Goal: Information Seeking & Learning: Learn about a topic

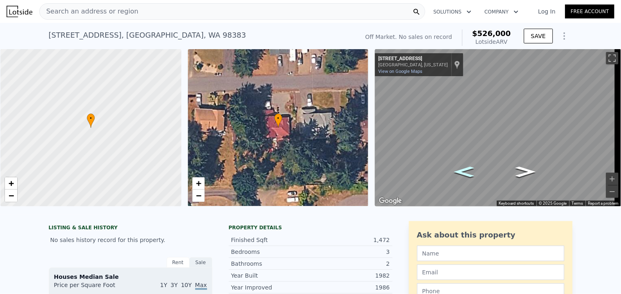
click at [178, 17] on div "Search an address or region" at bounding box center [232, 11] width 386 height 16
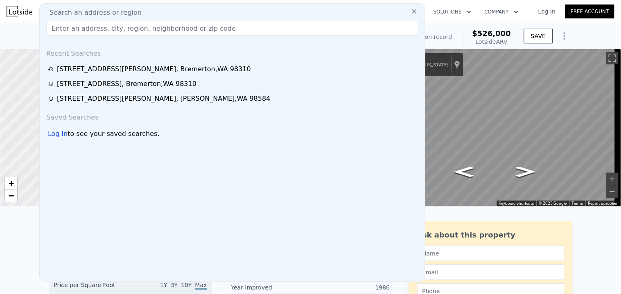
click at [183, 10] on div "Search an address or region" at bounding box center [232, 13] width 379 height 10
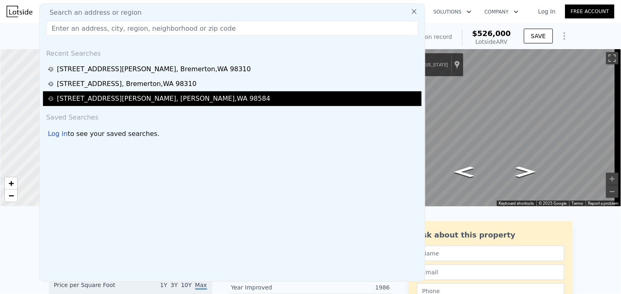
click at [116, 101] on div "[STREET_ADDRESS][PERSON_NAME][PERSON_NAME]" at bounding box center [164, 99] width 214 height 10
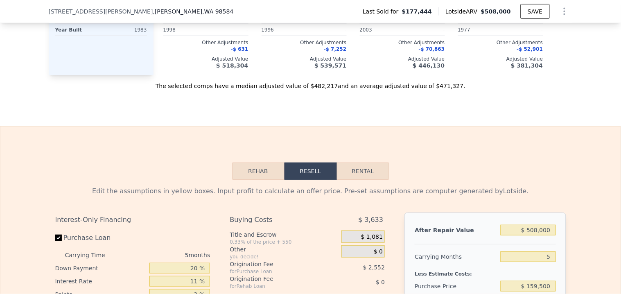
scroll to position [1179, 0]
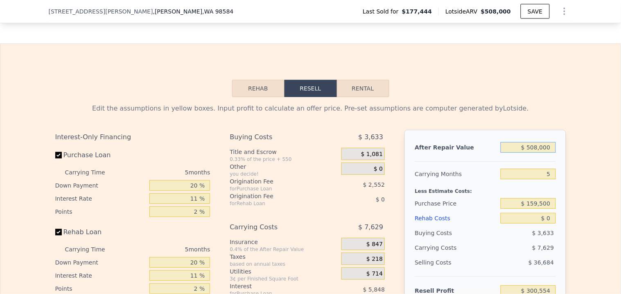
drag, startPoint x: 549, startPoint y: 155, endPoint x: 528, endPoint y: 156, distance: 21.3
click at [528, 153] on input "$ 508,000" at bounding box center [527, 147] width 55 height 11
type input "$ 5"
type input "-$ 170,460"
type input "$ 52"
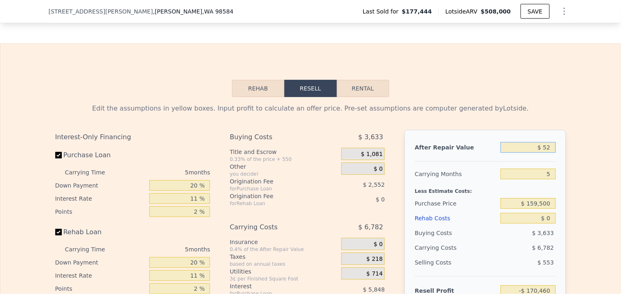
type input "-$ 170,416"
type input "$ 525"
type input "-$ 169,978"
type input "$ 5,250"
type input "-$ 165,596"
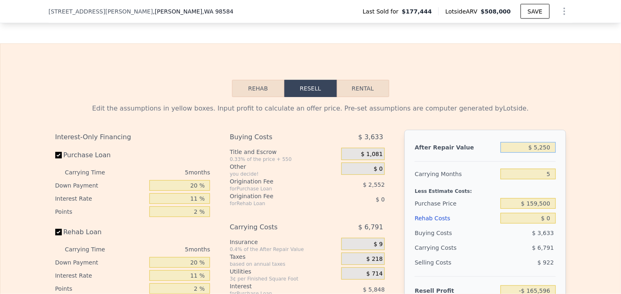
type input "$ 52,500"
type input "-$ 121,789"
type input "$ 525,000"
type input "$ 316,317"
type input "$ 525,000"
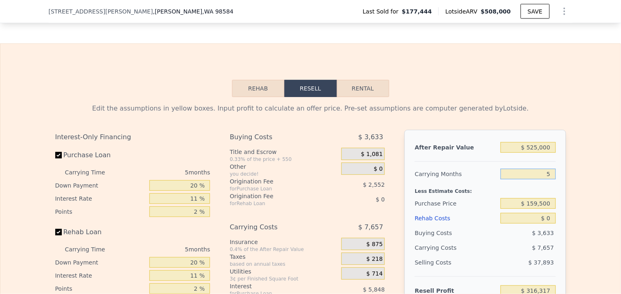
drag, startPoint x: 550, startPoint y: 178, endPoint x: 544, endPoint y: 178, distance: 5.7
click at [544, 178] on input "5" at bounding box center [527, 174] width 55 height 11
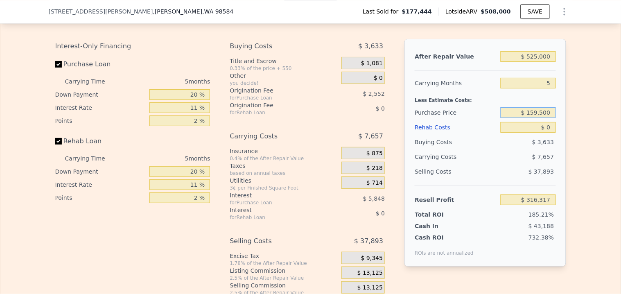
drag, startPoint x: 551, startPoint y: 119, endPoint x: 528, endPoint y: 121, distance: 23.0
click at [528, 118] on input "$ 159,500" at bounding box center [527, 112] width 55 height 11
type input "$ 350,000"
type input "$ 115,149"
drag, startPoint x: 550, startPoint y: 136, endPoint x: 545, endPoint y: 136, distance: 4.9
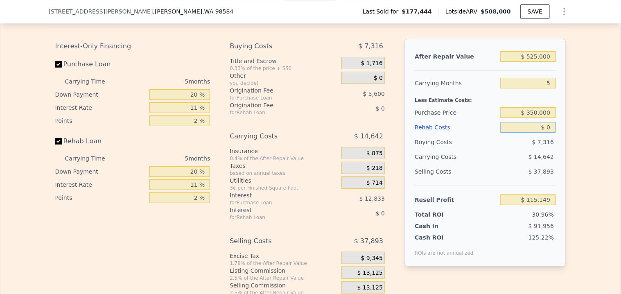
click at [545, 133] on input "$ 0" at bounding box center [527, 127] width 55 height 11
type input "$ 5"
type input "$ 115,144"
type input "$ 50"
type input "$ 115,098"
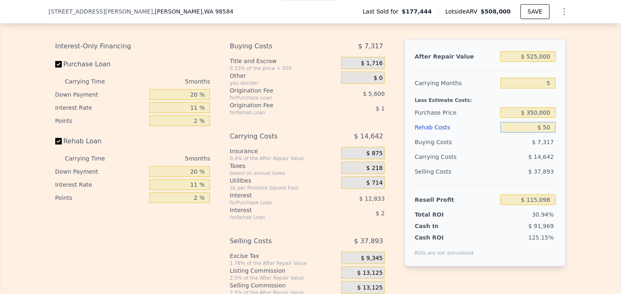
type input "$ 500"
type input "$ 114,621"
type input "$ 5,000"
type input "$ 109,884"
type input "$ 50,000"
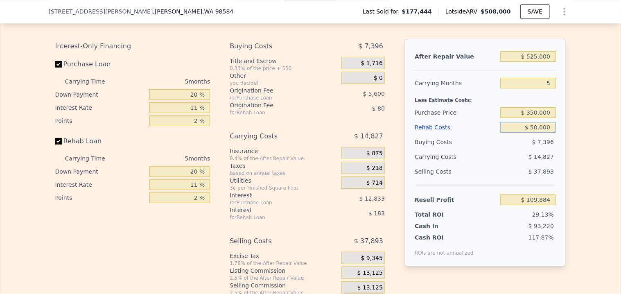
type input "$ 62,514"
click at [545, 133] on input "$ 50,000" at bounding box center [527, 127] width 55 height 11
click at [550, 118] on input "$ 350,000" at bounding box center [527, 112] width 55 height 11
drag, startPoint x: 546, startPoint y: 134, endPoint x: 531, endPoint y: 134, distance: 14.7
click at [531, 133] on input "$ 50,000" at bounding box center [527, 127] width 55 height 11
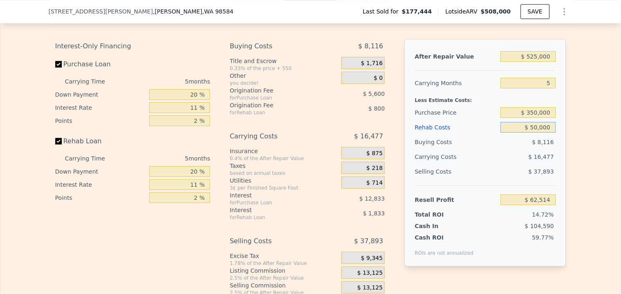
type input "$ 7"
type input "$ 115,142"
type input "$ 75"
type input "$ 115,068"
type input "$ 750"
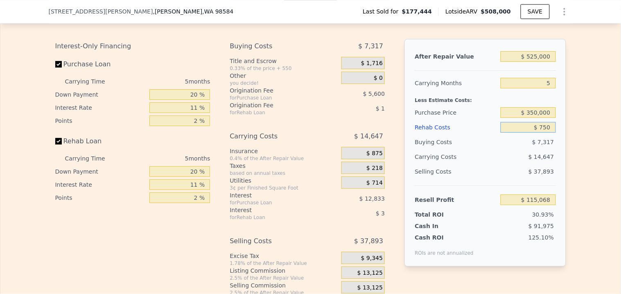
type input "$ 114,357"
type input "$ 7,500"
type input "$ 107,254"
type input "$ 75,000"
type input "$ 36,199"
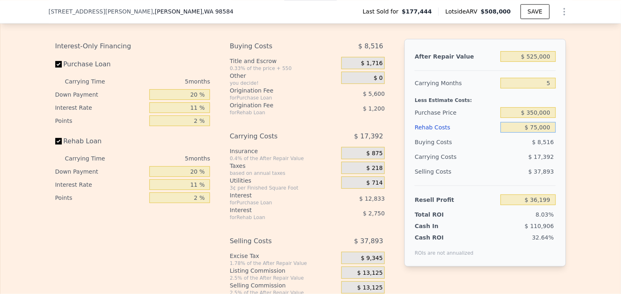
type input "$ 75,000"
click at [545, 118] on input "$ 350,000" at bounding box center [527, 112] width 55 height 11
click at [515, 117] on input "$ 350,000" at bounding box center [527, 112] width 55 height 11
click at [55, 68] on input "Purchase Loan" at bounding box center [58, 64] width 7 height 7
checkbox input "false"
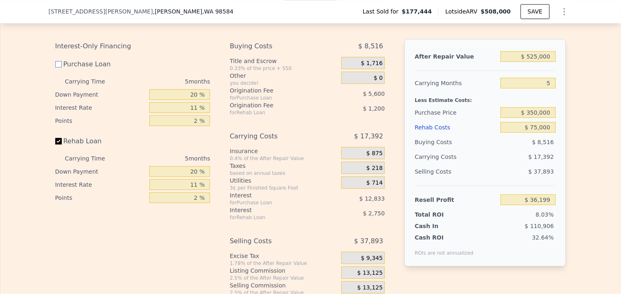
type input "$ 54,634"
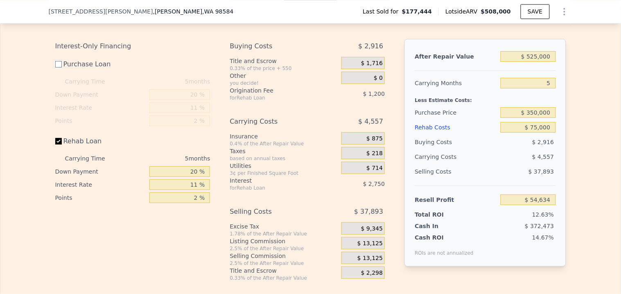
click at [55, 68] on input "Purchase Loan" at bounding box center [58, 64] width 7 height 7
checkbox input "true"
type input "$ 36,199"
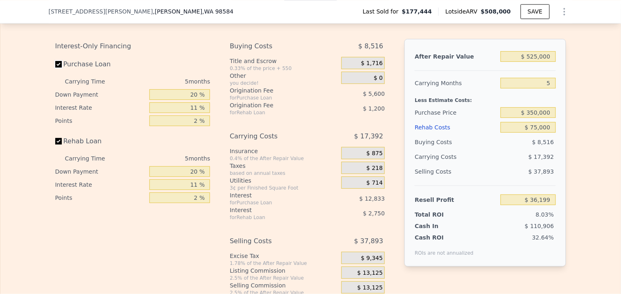
click at [55, 68] on input "Purchase Loan" at bounding box center [58, 64] width 7 height 7
checkbox input "false"
type input "$ 54,634"
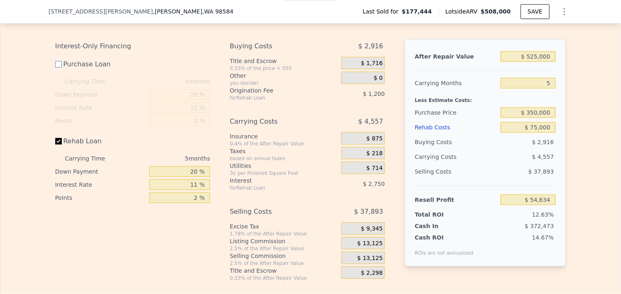
click at [55, 68] on input "Purchase Loan" at bounding box center [58, 64] width 7 height 7
checkbox input "true"
type input "$ 36,199"
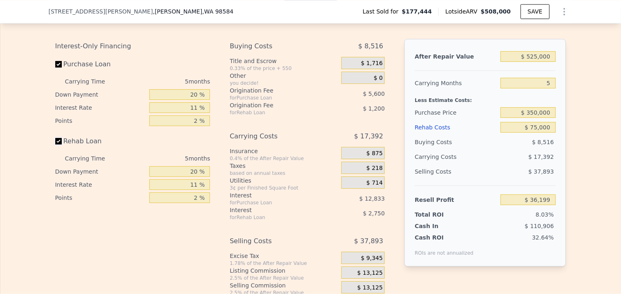
click at [56, 144] on input "Rehab Loan" at bounding box center [58, 141] width 7 height 7
checkbox input "false"
type input "$ 40,149"
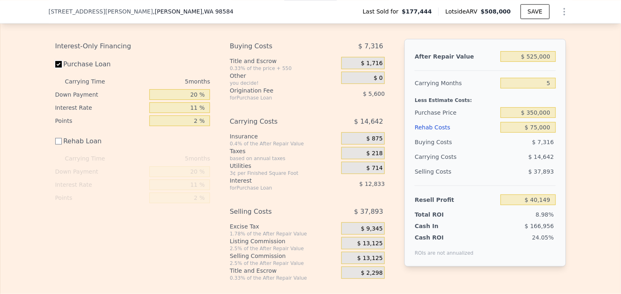
click at [55, 68] on input "Purchase Loan" at bounding box center [58, 64] width 7 height 7
checkbox input "false"
type input "$ 58,584"
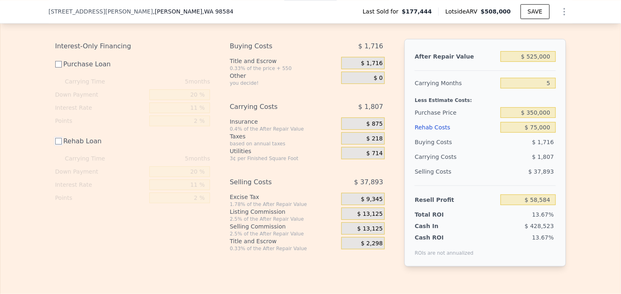
click at [55, 144] on input "Rehab Loan" at bounding box center [58, 141] width 7 height 7
checkbox input "true"
type input "$ 54,634"
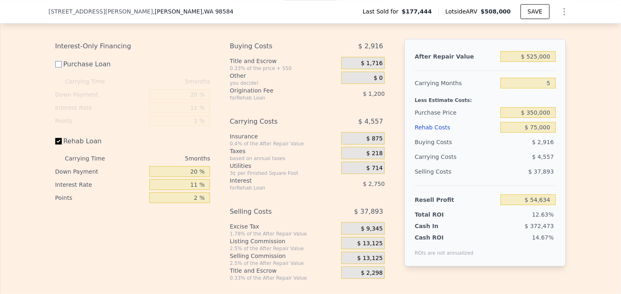
click at [56, 68] on input "Purchase Loan" at bounding box center [58, 64] width 7 height 7
checkbox input "true"
type input "$ 36,199"
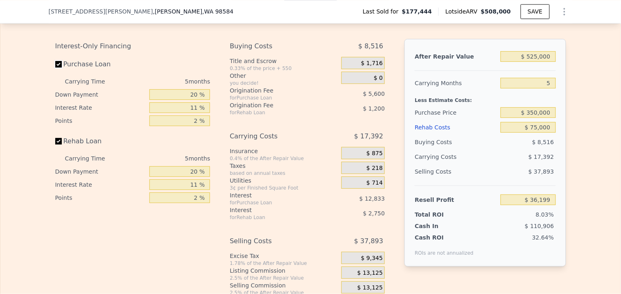
scroll to position [1134, 0]
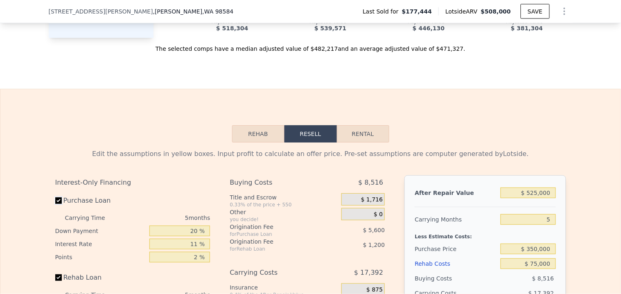
click at [363, 142] on button "Rental" at bounding box center [363, 133] width 52 height 17
select select "30"
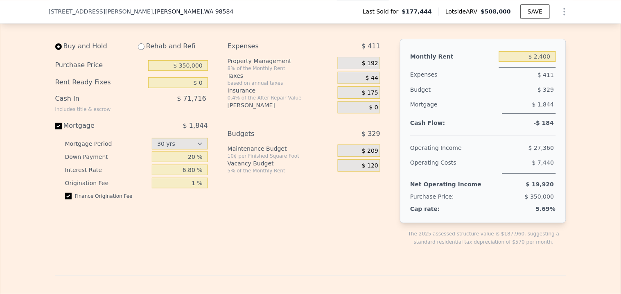
scroll to position [1225, 0]
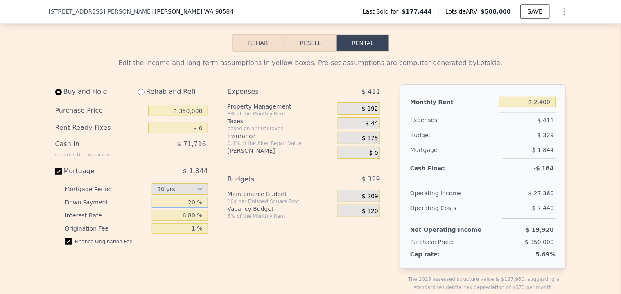
click at [189, 207] on input "20 %" at bounding box center [180, 202] width 56 height 11
type input "10 %"
click at [187, 221] on input "6.80 %" at bounding box center [180, 215] width 56 height 11
click at [374, 127] on span "$ 44" at bounding box center [371, 123] width 13 height 7
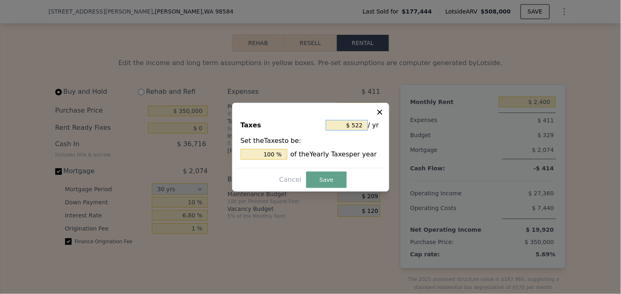
drag, startPoint x: 362, startPoint y: 124, endPoint x: 352, endPoint y: 125, distance: 9.5
click at [352, 125] on input "$ 522" at bounding box center [347, 125] width 42 height 11
type input "$ 2"
type input "0.383 %"
type input "$ 25"
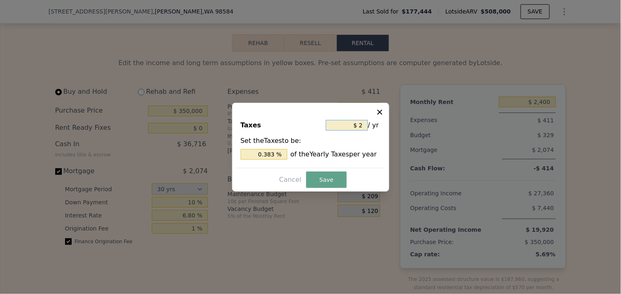
type input "4.789 %"
type input "$ 250"
type input "47.893 %"
type input "$ 2,500"
type input "478.927 %"
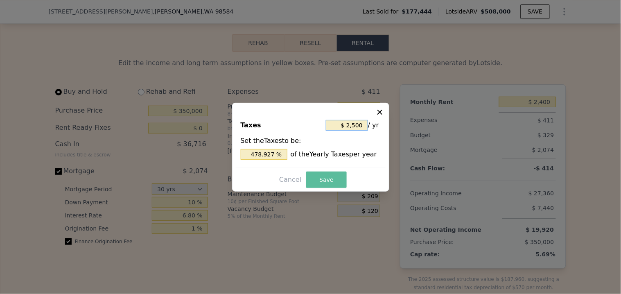
type input "$ 2,500"
click at [330, 182] on button "Save" at bounding box center [326, 179] width 40 height 16
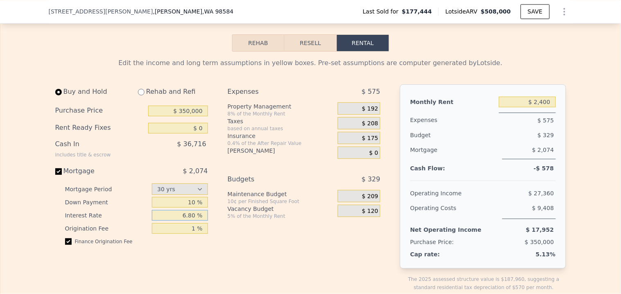
click at [182, 221] on input "6.80 %" at bounding box center [180, 215] width 56 height 11
click at [358, 128] on div "$ 208" at bounding box center [359, 123] width 43 height 12
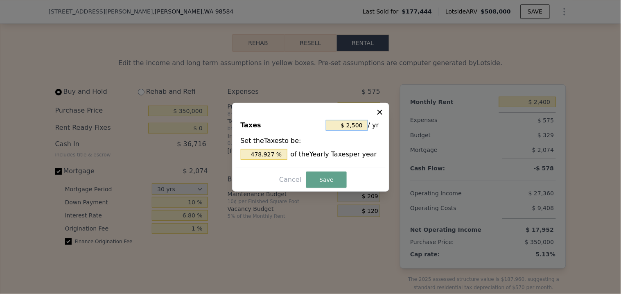
drag, startPoint x: 363, startPoint y: 125, endPoint x: 354, endPoint y: 127, distance: 8.8
click at [354, 127] on input "$ 2,500" at bounding box center [347, 125] width 42 height 11
type input "$ 25"
type input "4.789 %"
type input "$ 2"
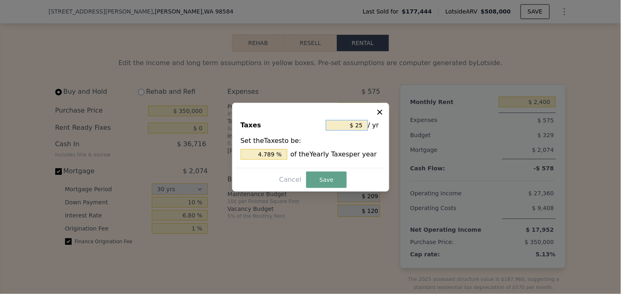
type input "0.383 %"
type input "$ 26"
type input "4.981 %"
type input "$ 260"
type input "49.808 %"
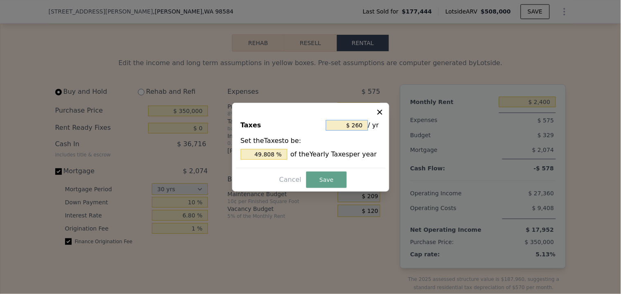
type input "$ 2,600"
type input "498.084 %"
type input "$ 2,600"
click at [327, 178] on button "Save" at bounding box center [326, 179] width 40 height 16
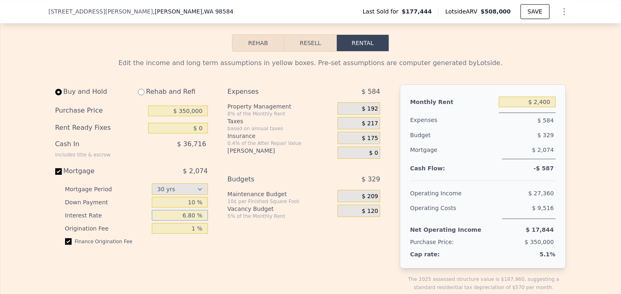
drag, startPoint x: 182, startPoint y: 224, endPoint x: 195, endPoint y: 226, distance: 12.9
click at [195, 221] on input "6.80 %" at bounding box center [180, 215] width 56 height 11
type input "4.5 %"
click at [191, 234] on input "1 %" at bounding box center [180, 228] width 56 height 11
click at [364, 113] on span "$ 192" at bounding box center [370, 108] width 16 height 7
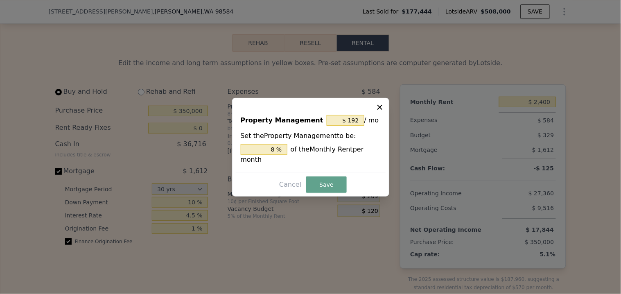
click at [378, 103] on icon at bounding box center [380, 107] width 8 height 8
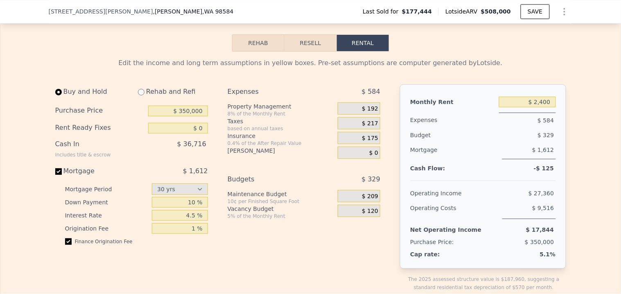
click at [370, 113] on span "$ 192" at bounding box center [370, 108] width 16 height 7
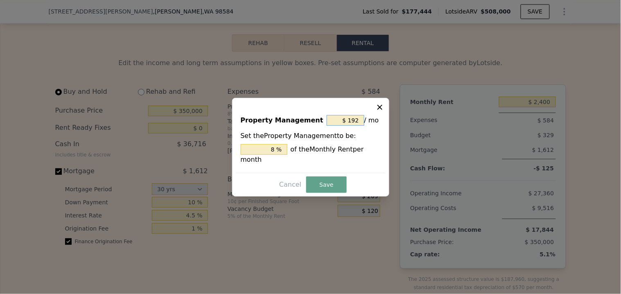
drag, startPoint x: 358, startPoint y: 119, endPoint x: 350, endPoint y: 120, distance: 8.3
click at [350, 120] on input "$ 192" at bounding box center [346, 120] width 38 height 11
type input "$ 0"
type input "0 %"
type input "$ 0"
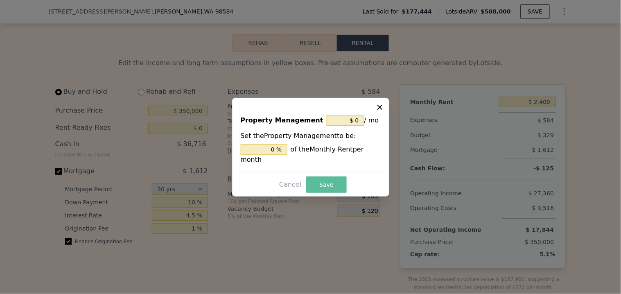
click at [330, 183] on button "Save" at bounding box center [326, 184] width 40 height 16
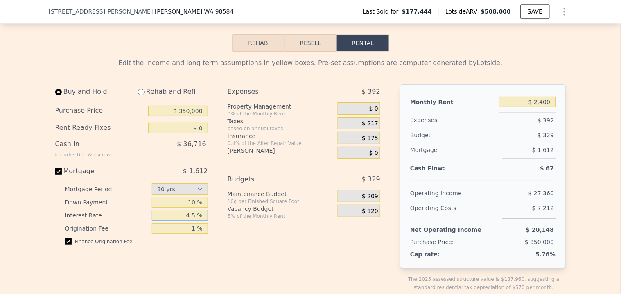
drag, startPoint x: 185, startPoint y: 225, endPoint x: 194, endPoint y: 226, distance: 8.3
click at [194, 221] on input "4.5 %" at bounding box center [180, 215] width 56 height 11
click at [210, 239] on div "Buy and Hold Rehab and Refi Purchase Price $ 350,000 Rent Ready Fixes $ 0 Cash …" at bounding box center [134, 194] width 159 height 220
click at [165, 219] on input "3 %" at bounding box center [180, 215] width 56 height 11
click at [187, 221] on input "3 %" at bounding box center [180, 215] width 56 height 11
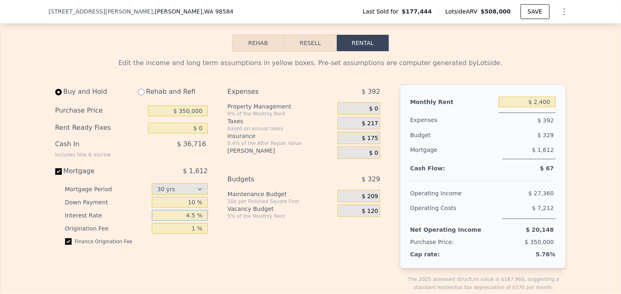
type input "4.5 %"
click at [206, 248] on div "Buy and Hold Rehab and Refi Purchase Price $ 350,000 Rent Ready Fixes $ 0 Cash …" at bounding box center [134, 194] width 159 height 220
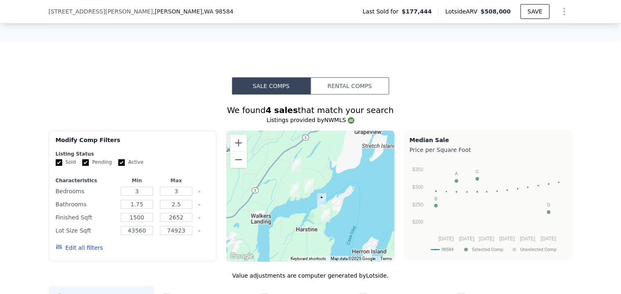
scroll to position [633, 0]
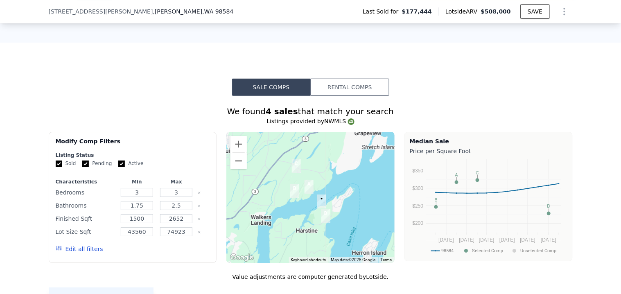
click at [346, 90] on button "Rental Comps" at bounding box center [350, 87] width 79 height 17
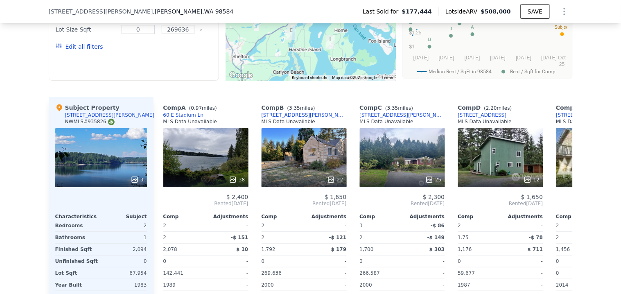
scroll to position [861, 0]
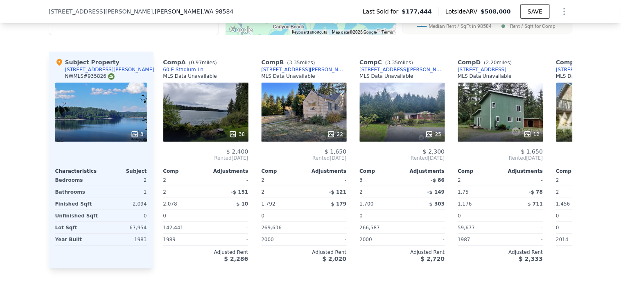
click at [207, 119] on div "38" at bounding box center [205, 112] width 85 height 59
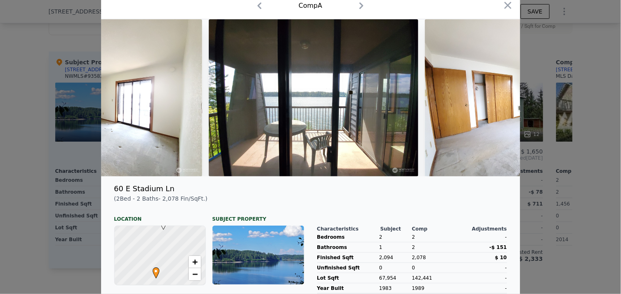
scroll to position [83, 0]
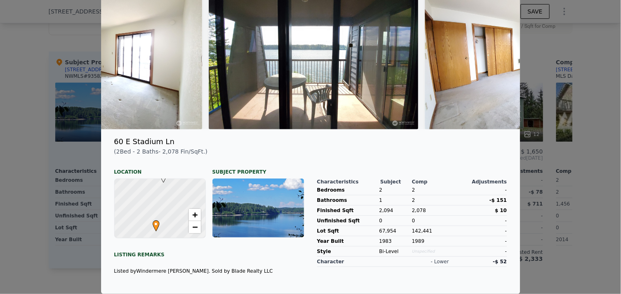
click at [173, 215] on div at bounding box center [159, 208] width 109 height 71
click at [192, 213] on span "+" at bounding box center [194, 215] width 5 height 10
drag, startPoint x: 174, startPoint y: 219, endPoint x: 179, endPoint y: 185, distance: 35.2
click at [181, 177] on div "( 2 Bed - 2 Baths - 2,078 Fin/SqFt.) Location Subject Property A • + − Listing …" at bounding box center [209, 217] width 203 height 140
drag, startPoint x: 156, startPoint y: 223, endPoint x: 190, endPoint y: 216, distance: 34.7
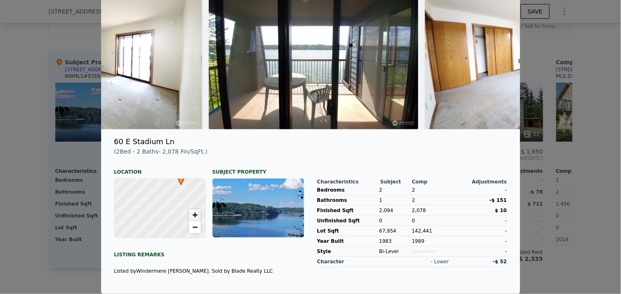
click at [179, 196] on div at bounding box center [159, 208] width 109 height 71
drag, startPoint x: 160, startPoint y: 219, endPoint x: 173, endPoint y: 221, distance: 12.6
click at [173, 221] on div at bounding box center [159, 210] width 109 height 71
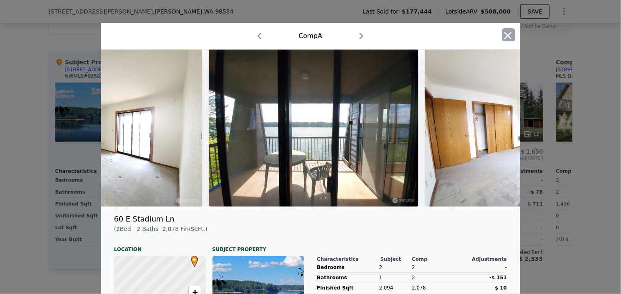
click at [504, 40] on icon "button" at bounding box center [507, 35] width 11 height 11
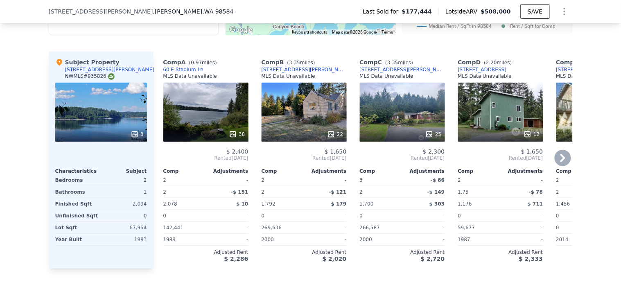
click at [214, 104] on div "38" at bounding box center [205, 112] width 85 height 59
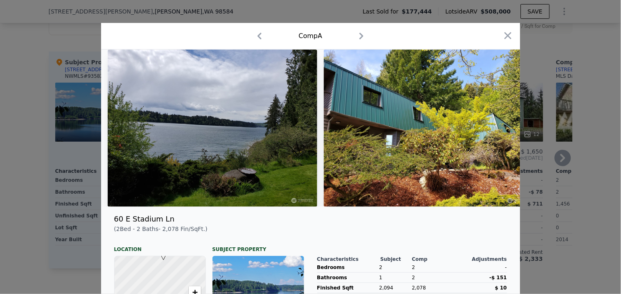
drag, startPoint x: 501, startPoint y: 35, endPoint x: 434, endPoint y: 65, distance: 73.7
click at [502, 35] on icon "button" at bounding box center [507, 35] width 11 height 11
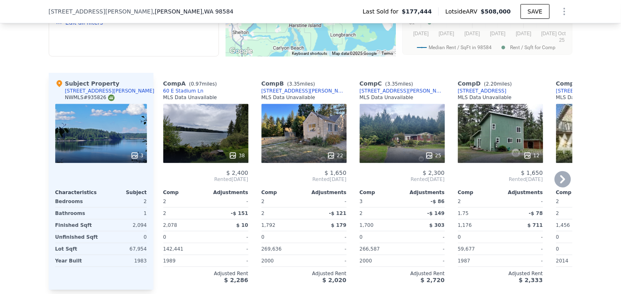
scroll to position [861, 0]
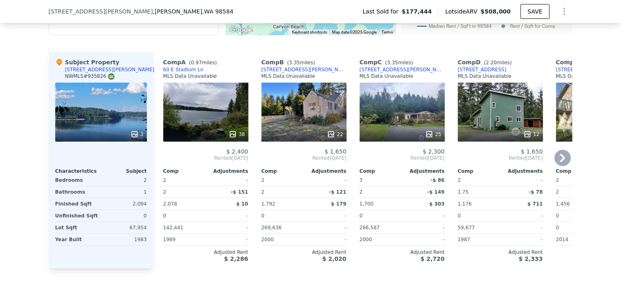
click at [284, 104] on div "22" at bounding box center [304, 112] width 85 height 59
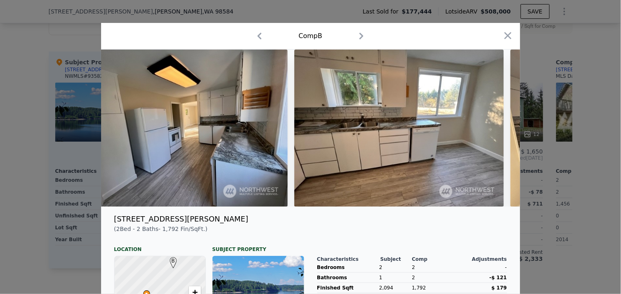
scroll to position [0, 1806]
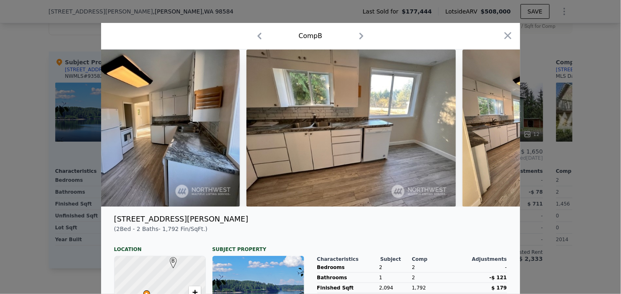
click at [503, 43] on div at bounding box center [508, 36] width 13 height 16
click at [506, 36] on icon "button" at bounding box center [507, 35] width 11 height 11
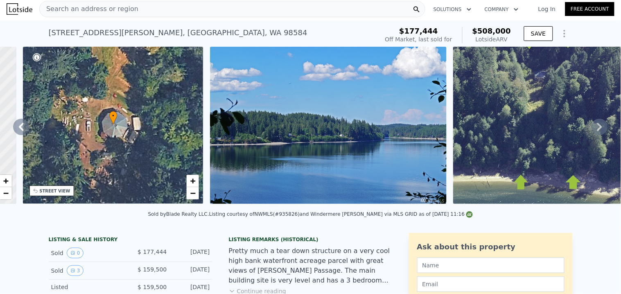
scroll to position [0, 190]
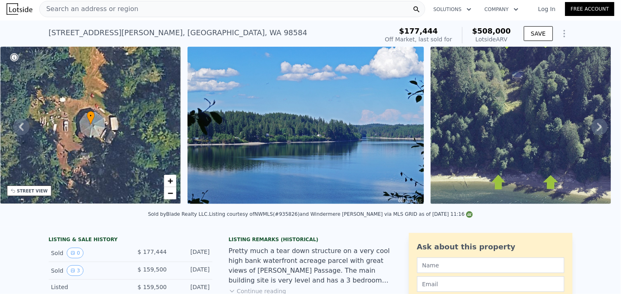
click at [38, 192] on div "STREET VIEW" at bounding box center [32, 191] width 31 height 6
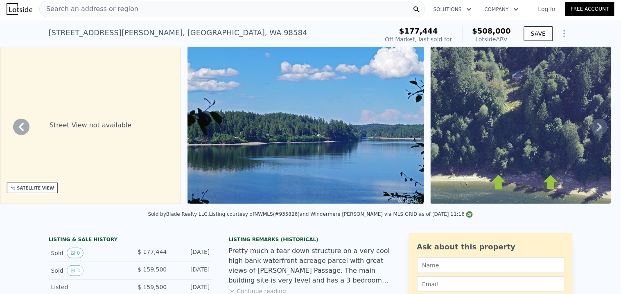
click at [45, 184] on div "SATELLITE VIEW" at bounding box center [32, 188] width 51 height 11
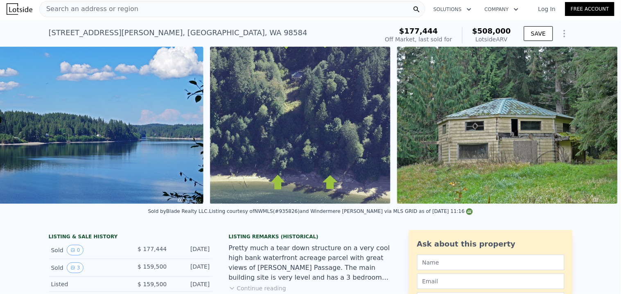
scroll to position [0, 417]
click at [466, 167] on img at bounding box center [507, 125] width 221 height 157
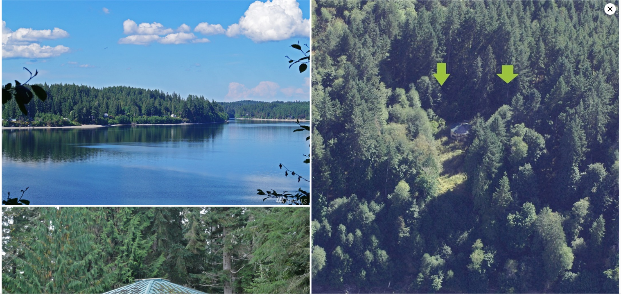
scroll to position [132, 0]
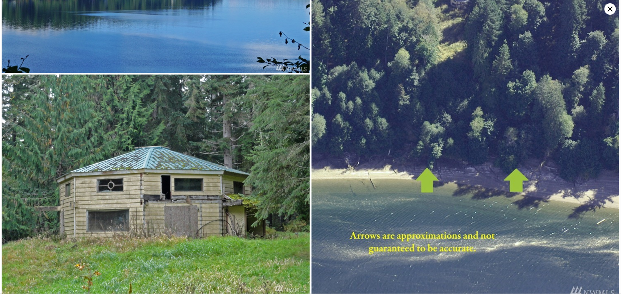
click at [606, 10] on icon at bounding box center [609, 8] width 11 height 11
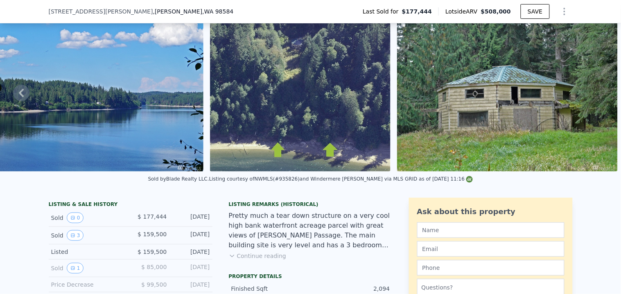
scroll to position [91, 0]
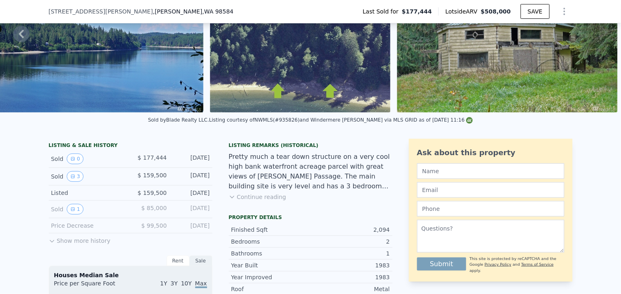
click at [271, 201] on button "Continue reading" at bounding box center [258, 197] width 58 height 8
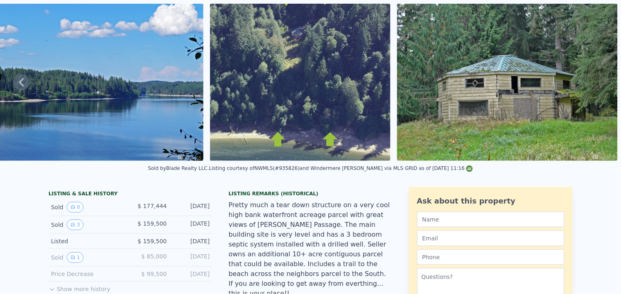
scroll to position [2, 0]
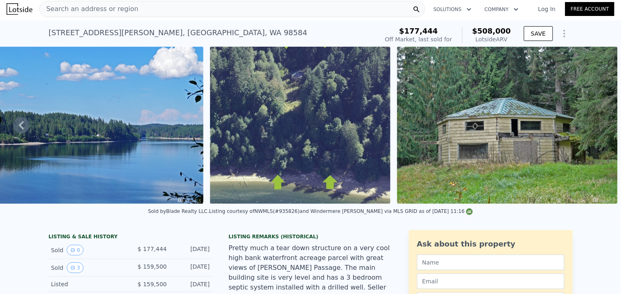
click at [320, 99] on img at bounding box center [300, 125] width 181 height 157
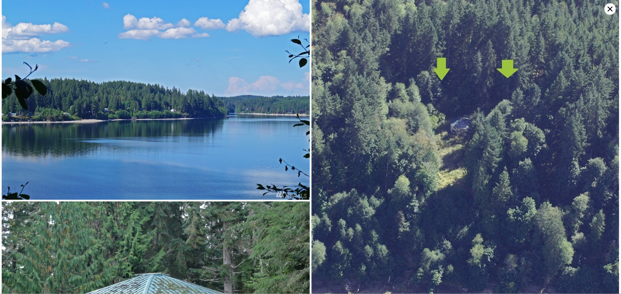
scroll to position [0, 0]
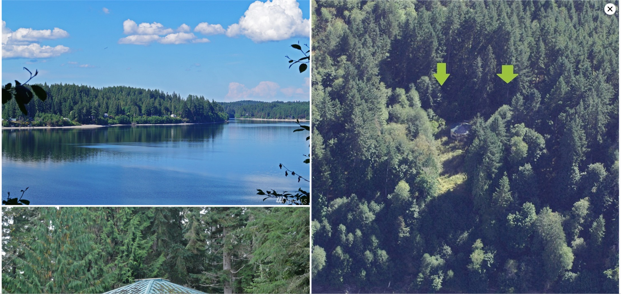
click at [609, 5] on icon at bounding box center [609, 8] width 11 height 11
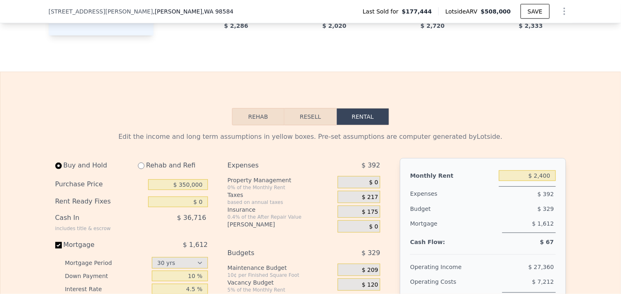
scroll to position [1228, 0]
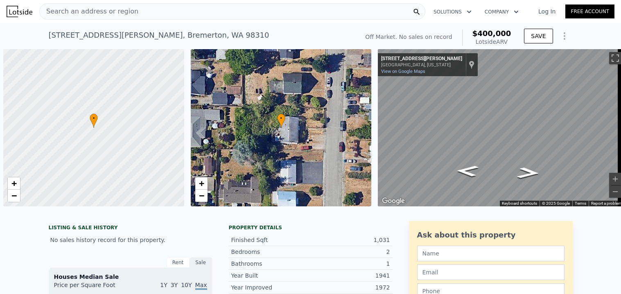
checkbox input "false"
checkbox input "true"
type input "$ 387,000"
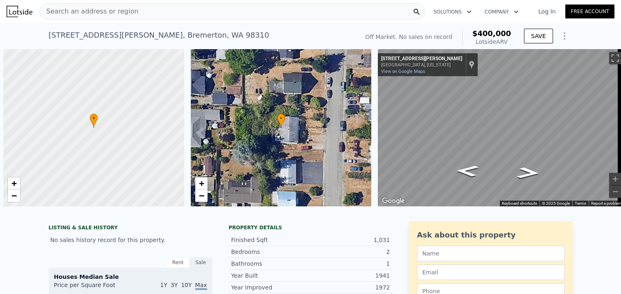
type input "$ 0"
type input "$ 30,000"
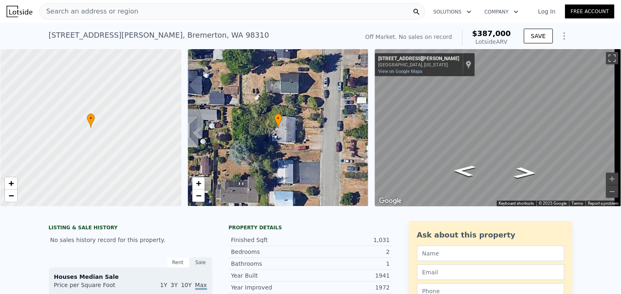
type input "$ 386,000"
type input "$ 30,004"
